Goal: Find specific page/section: Find specific page/section

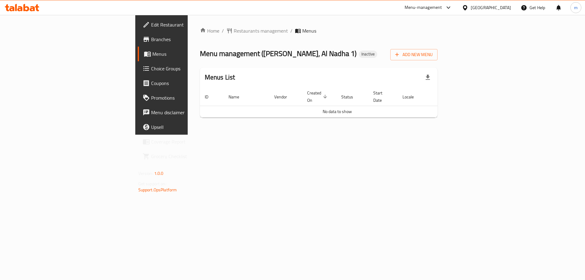
click at [151, 39] on span "Branches" at bounding box center [189, 39] width 77 height 7
click at [151, 38] on span "Branches" at bounding box center [189, 39] width 77 height 7
